Goal: Task Accomplishment & Management: Use online tool/utility

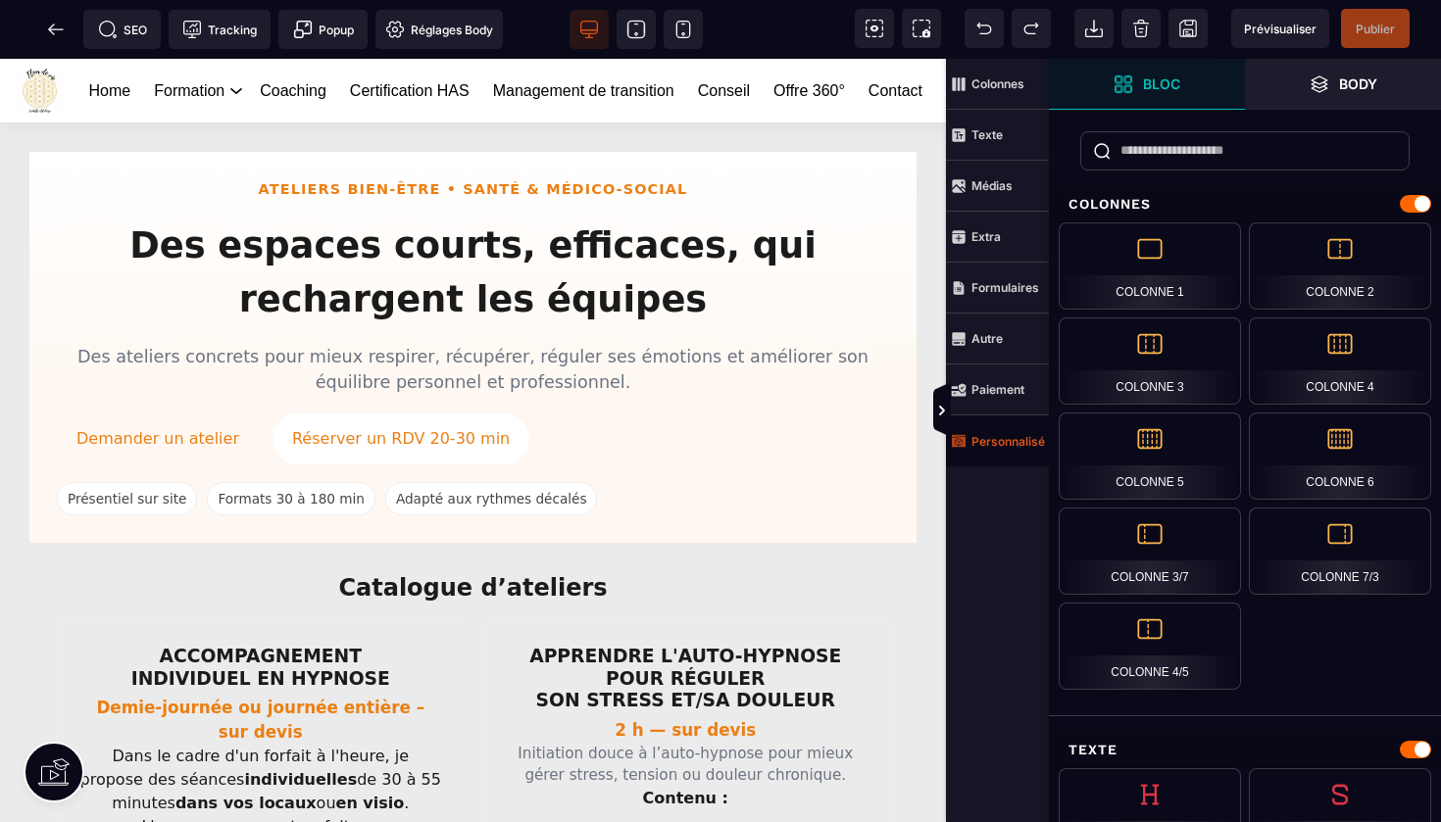
click at [1007, 442] on strong "Personnalisé" at bounding box center [1008, 441] width 74 height 15
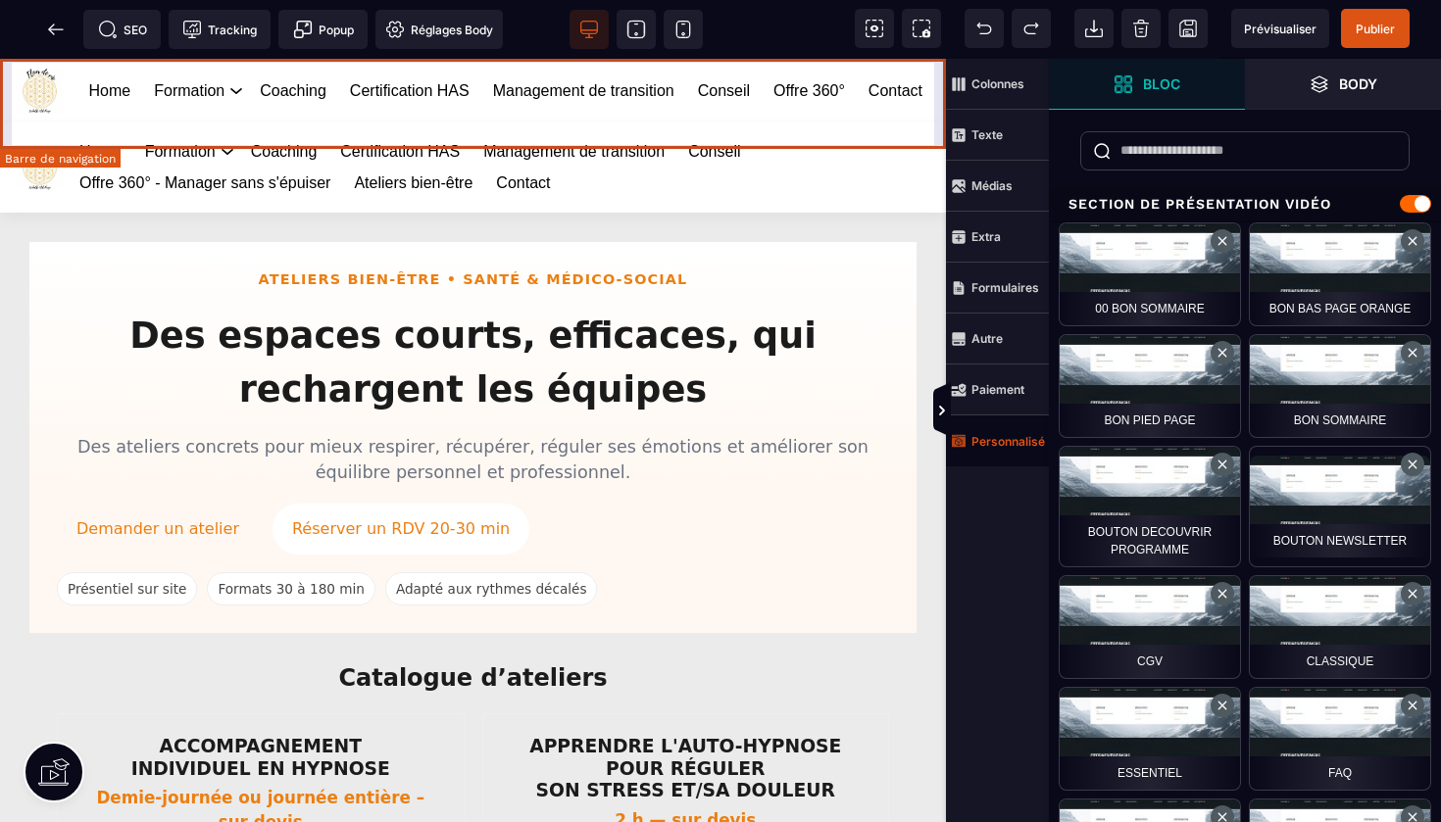
click at [938, 65] on div "Home Formation Management et leadership Gestion des risques en santé Management…" at bounding box center [473, 91] width 946 height 64
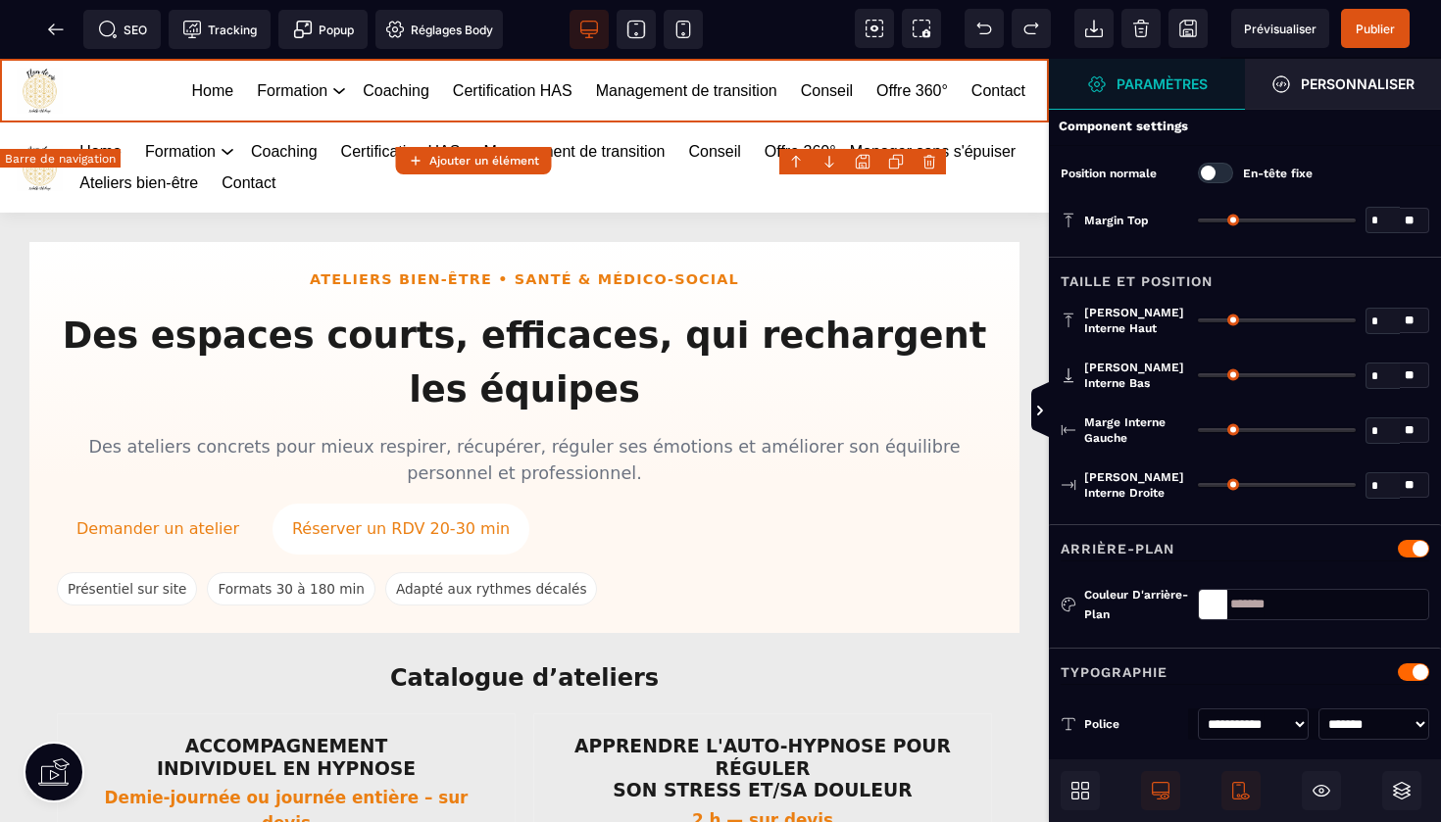
type input "*"
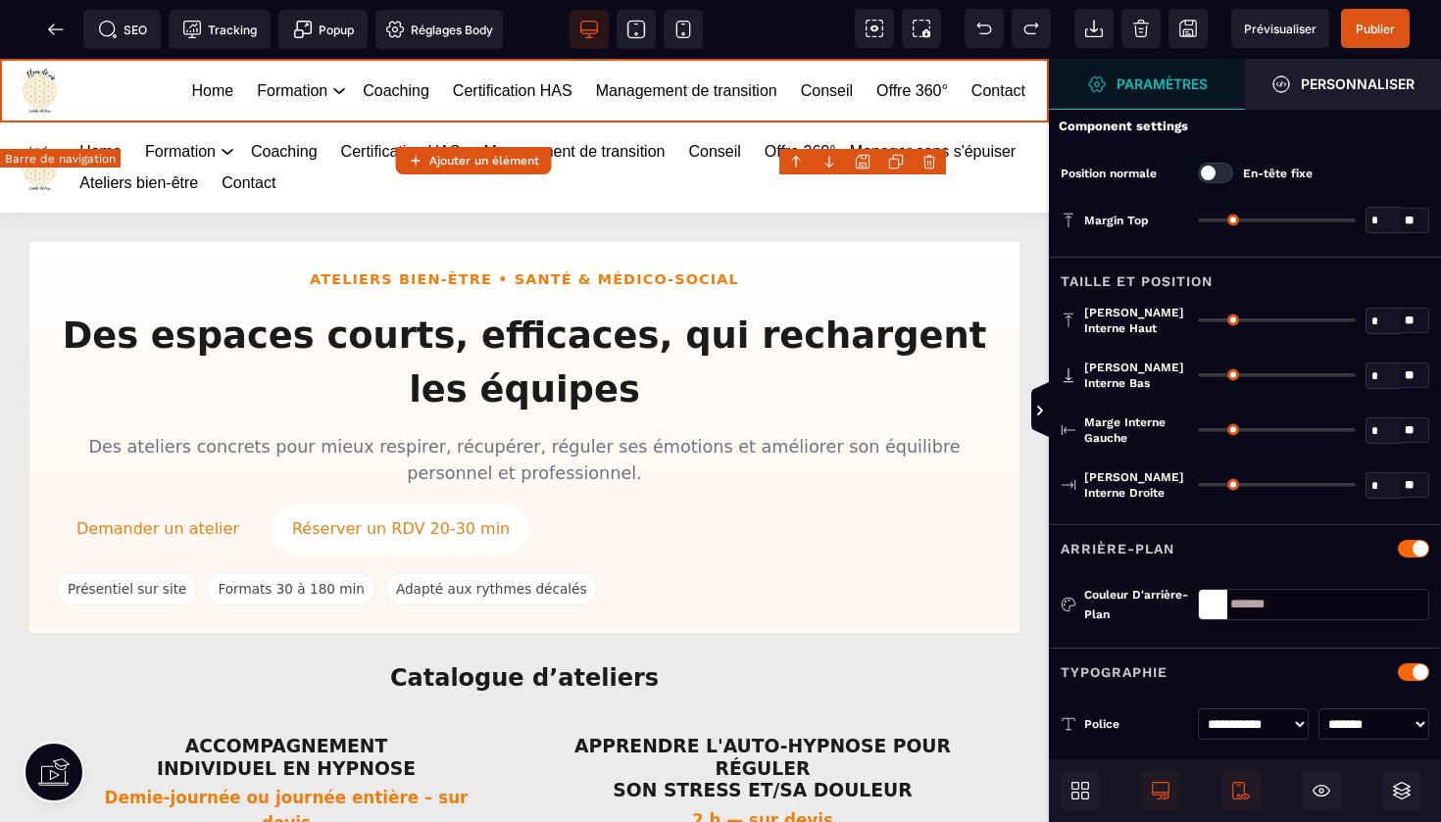
type input "**"
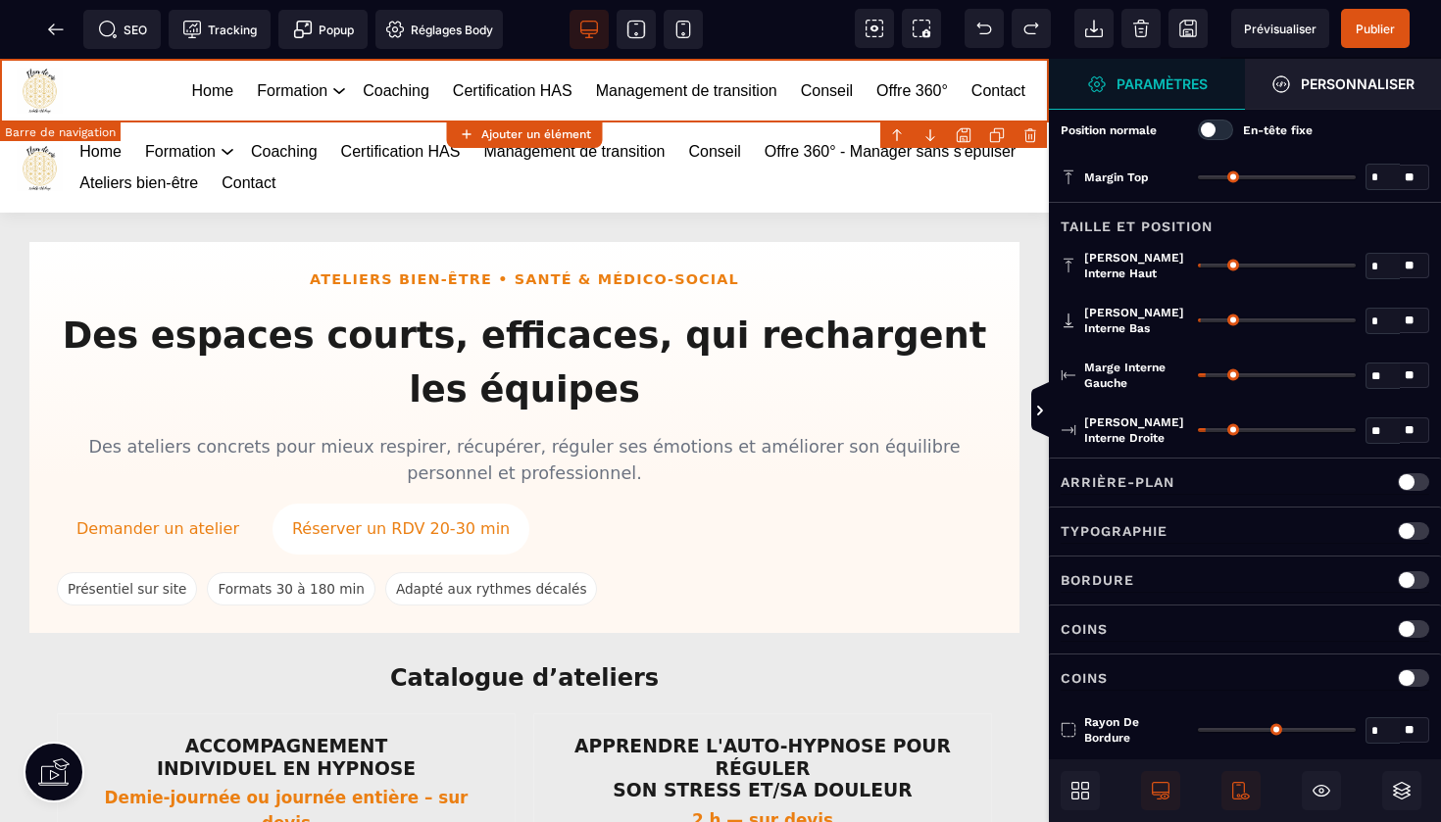
click at [1034, 129] on body "B I U S A ******* Ajouter un élément" at bounding box center [720, 411] width 1441 height 822
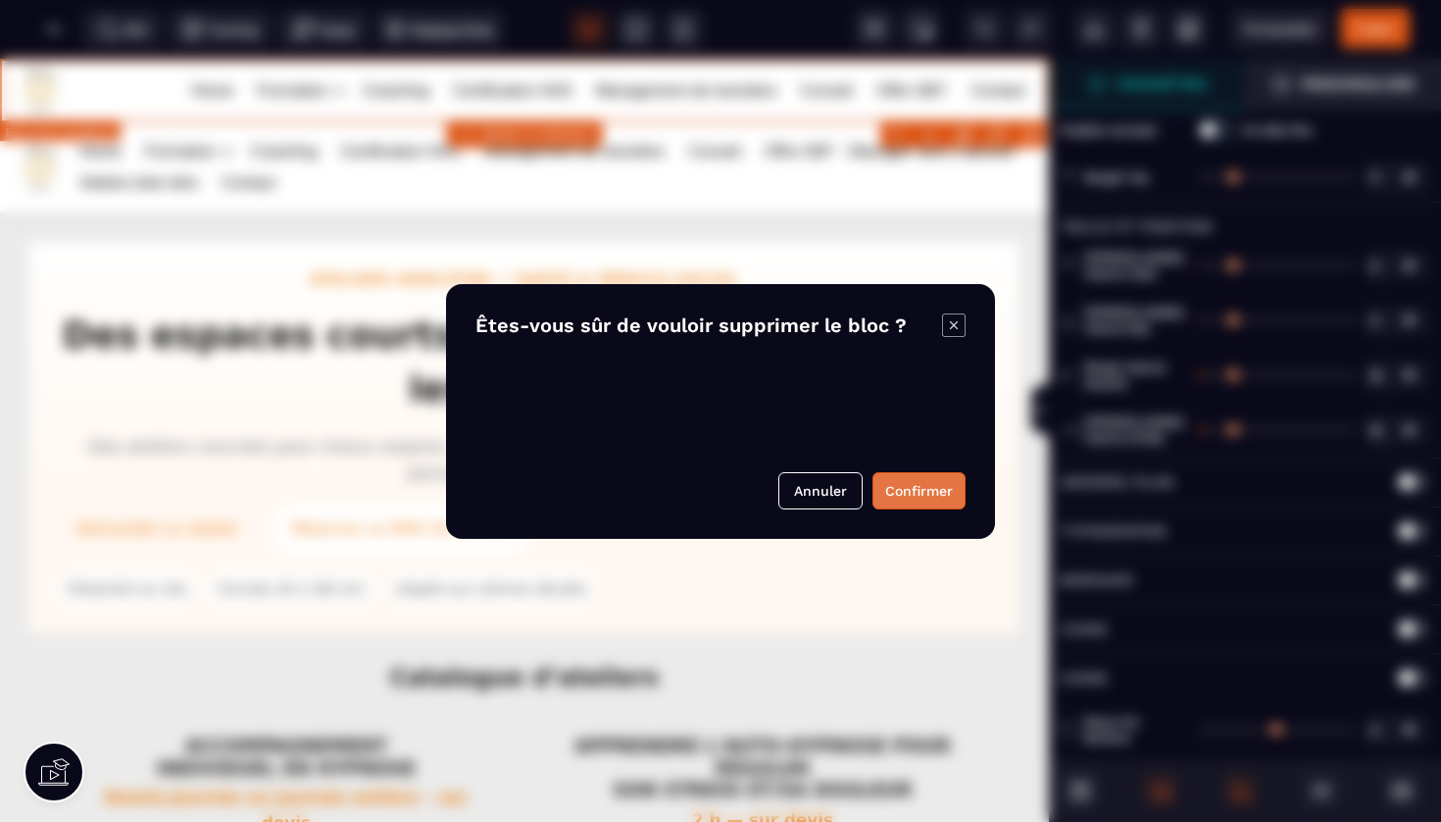
click at [921, 493] on button "Confirmer" at bounding box center [918, 490] width 93 height 37
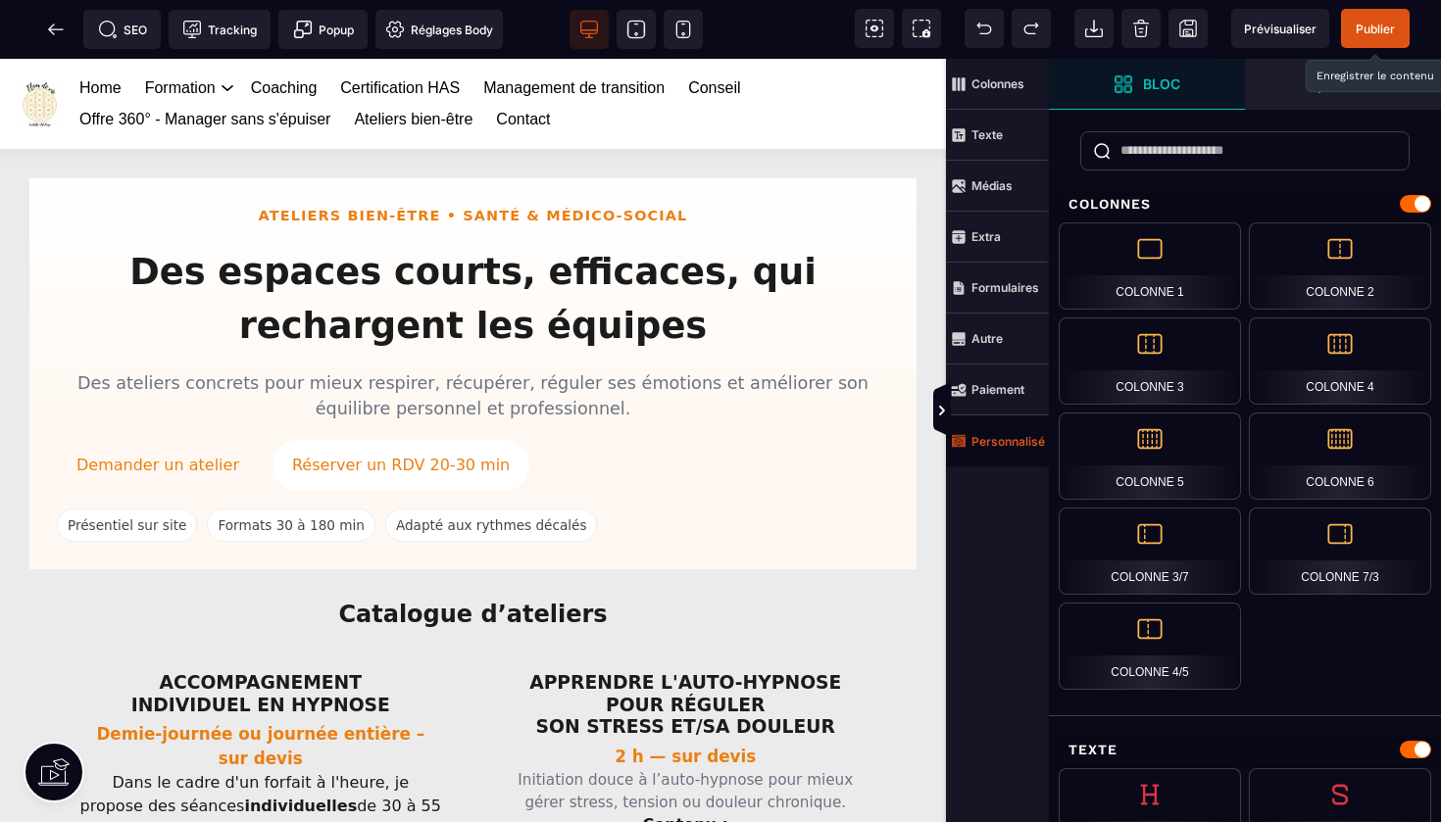
click at [1381, 36] on span "Publier" at bounding box center [1375, 28] width 69 height 39
click at [54, 26] on icon at bounding box center [56, 30] width 20 height 20
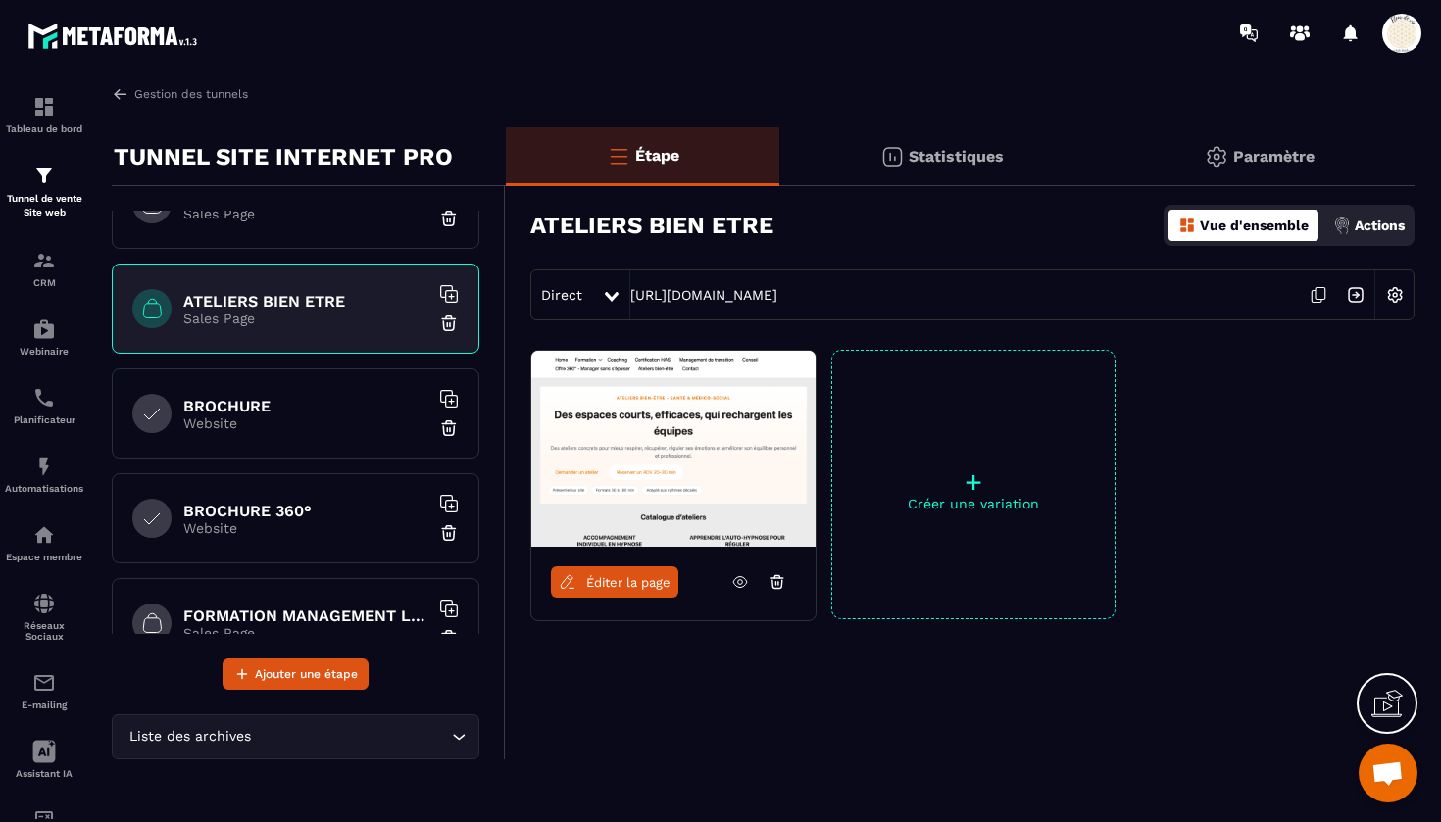
scroll to position [727, 0]
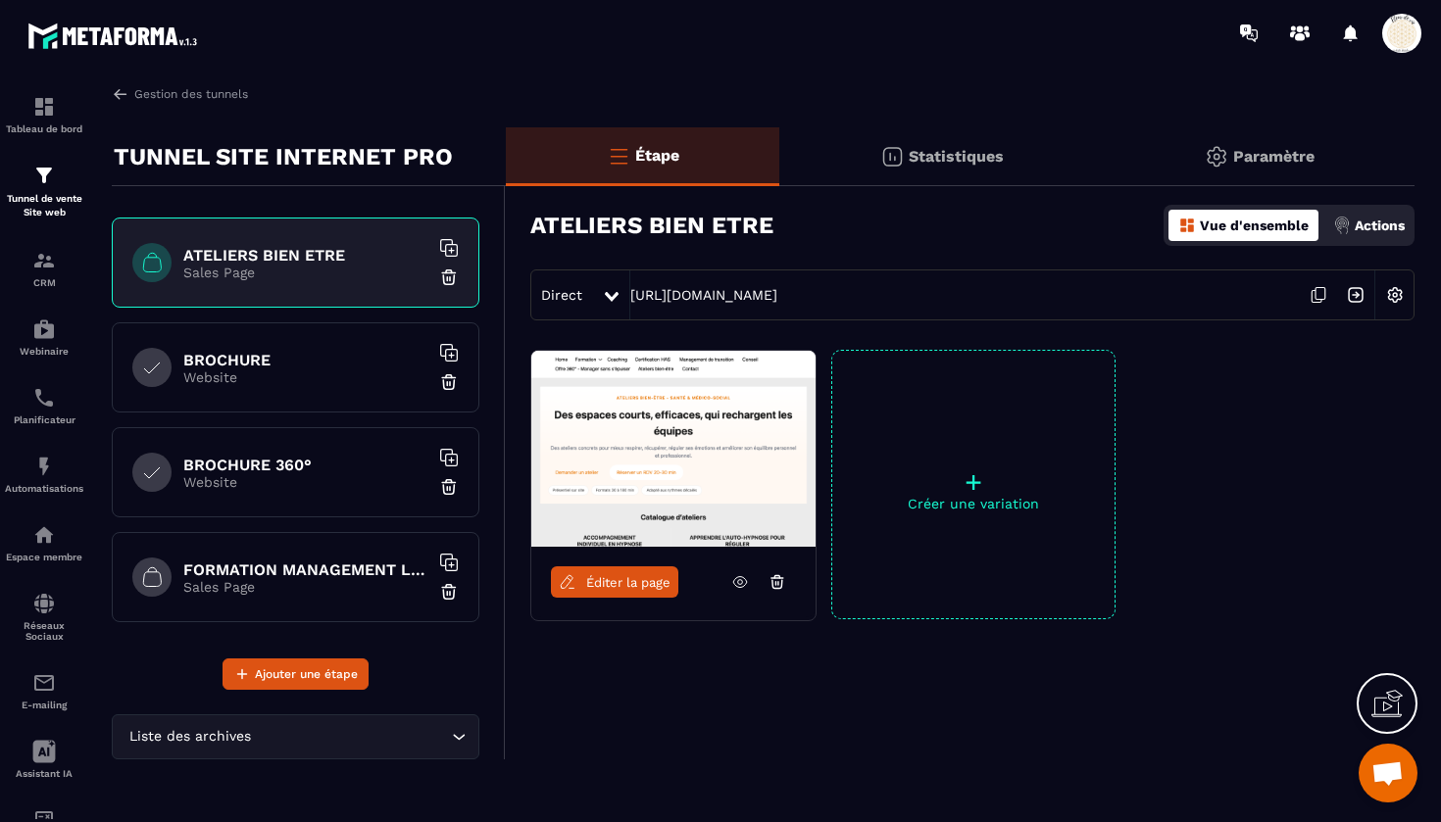
click at [255, 369] on h6 "BROCHURE" at bounding box center [305, 360] width 245 height 19
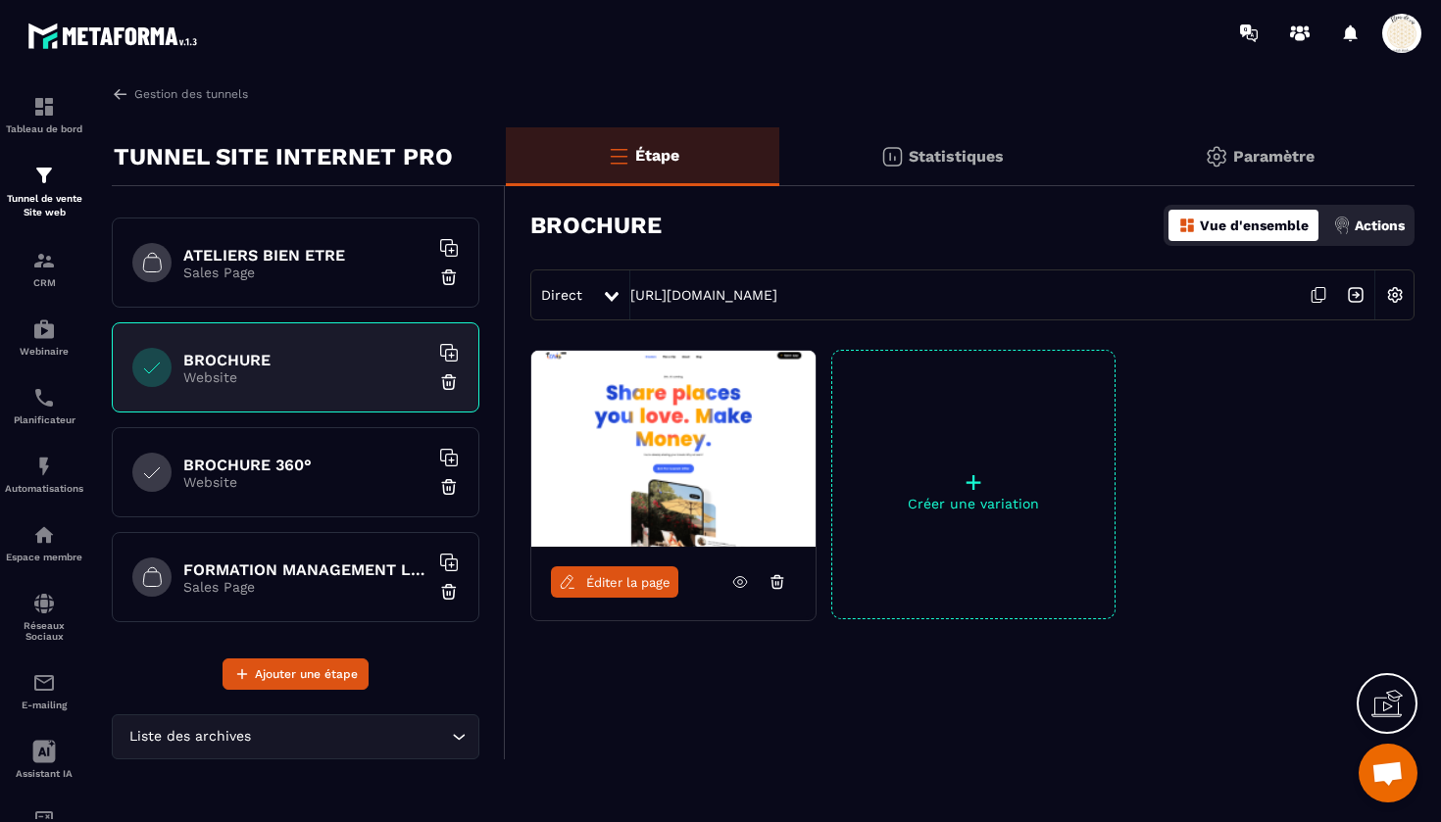
click at [262, 465] on h6 "BROCHURE 360°" at bounding box center [305, 465] width 245 height 19
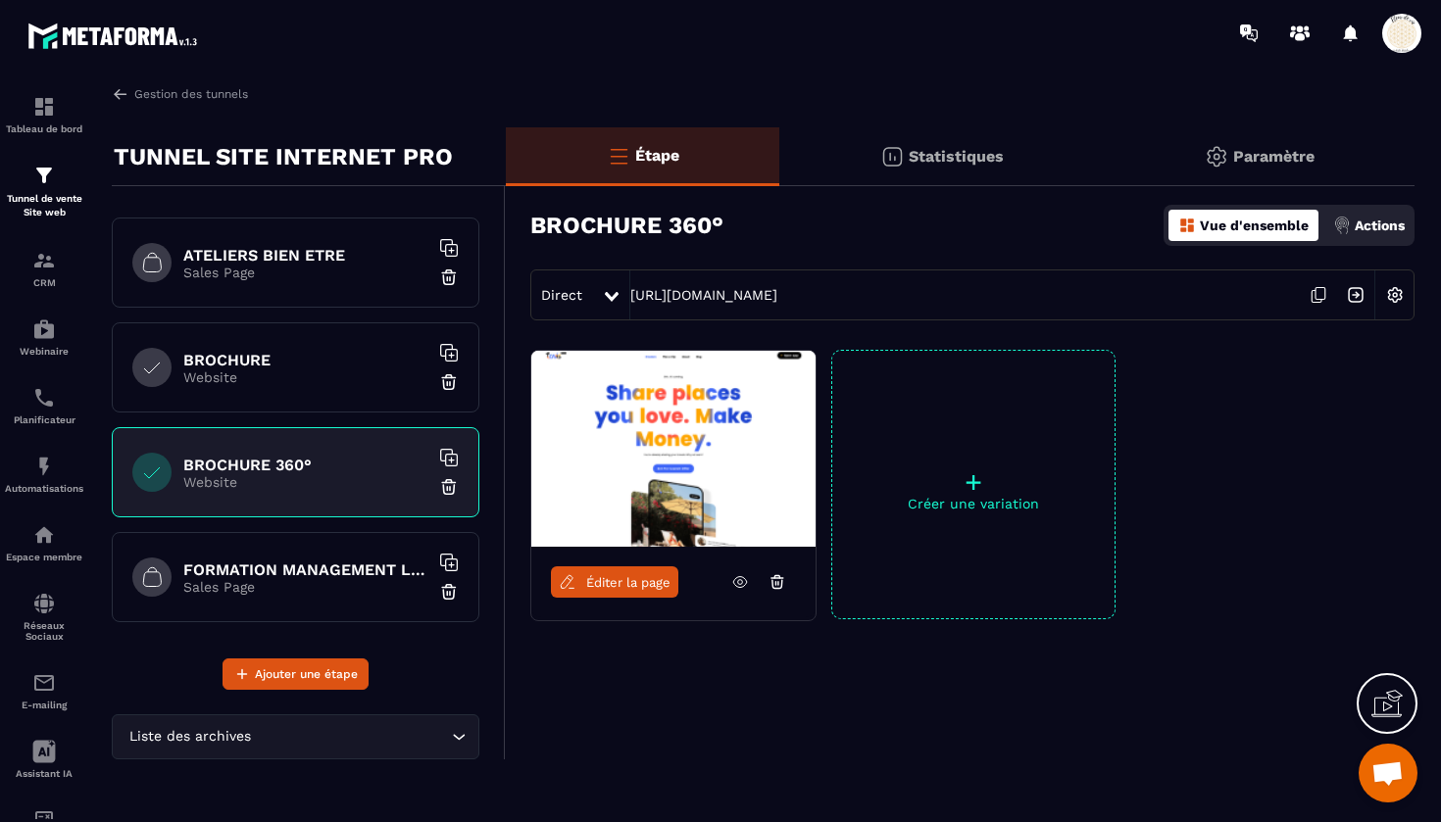
click at [274, 578] on h6 "FORMATION MANAGEMENT LEADERSHIP" at bounding box center [305, 570] width 245 height 19
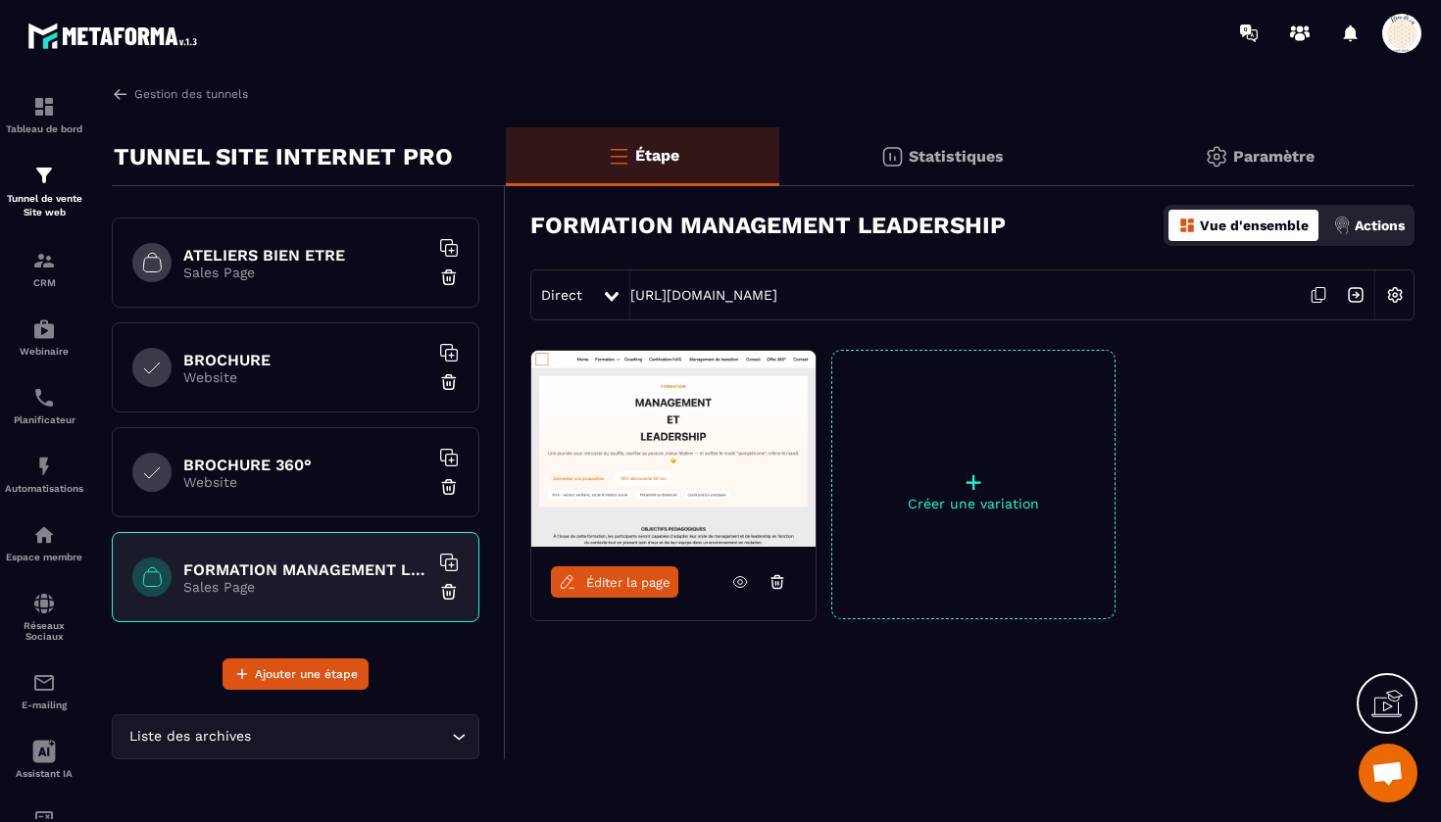
click at [646, 587] on span "Éditer la page" at bounding box center [628, 582] width 84 height 15
